Goal: Navigation & Orientation: Find specific page/section

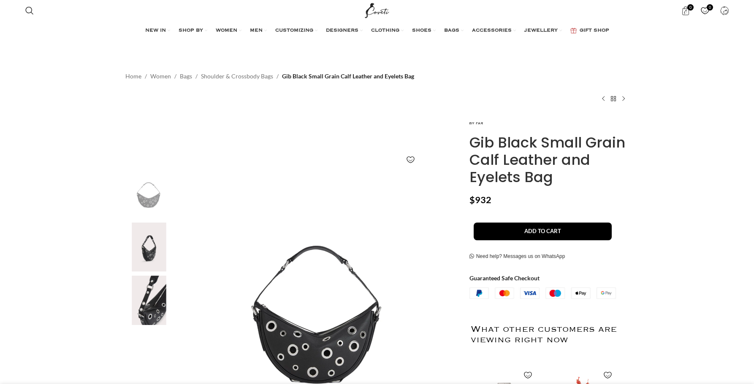
scroll to position [0, 89]
click at [162, 298] on img at bounding box center [148, 300] width 51 height 49
click at [150, 295] on img at bounding box center [148, 300] width 51 height 49
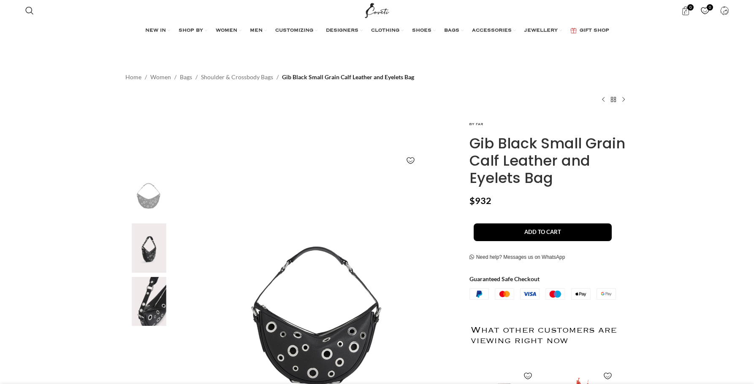
click at [377, 11] on img "Site logo" at bounding box center [377, 10] width 28 height 21
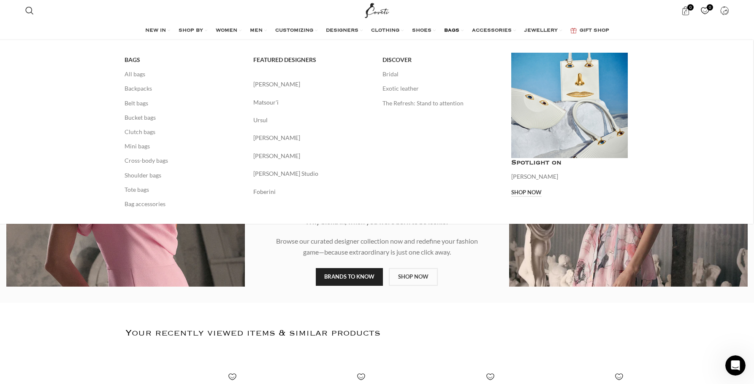
click at [457, 29] on span "BAGS" at bounding box center [451, 30] width 15 height 7
